Goal: Transaction & Acquisition: Purchase product/service

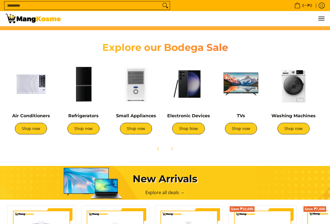
scroll to position [175, 0]
click at [26, 127] on link "Shop now" at bounding box center [31, 129] width 32 height 12
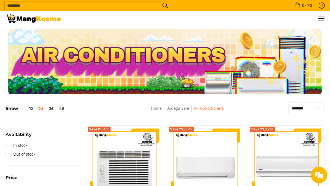
click at [14, 8] on input "Search..." at bounding box center [82, 5] width 157 height 8
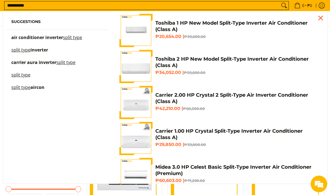
type input "**********"
click at [18, 35] on span "Suggestions air conditioner inverter split type split type inverter carrier aur…" at bounding box center [57, 56] width 108 height 84
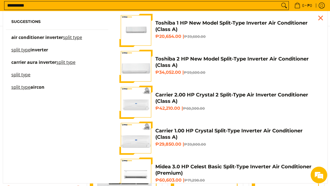
click at [28, 38] on span "air conditioner inverter" at bounding box center [37, 37] width 52 height 6
